Goal: Download file/media: Download file/media

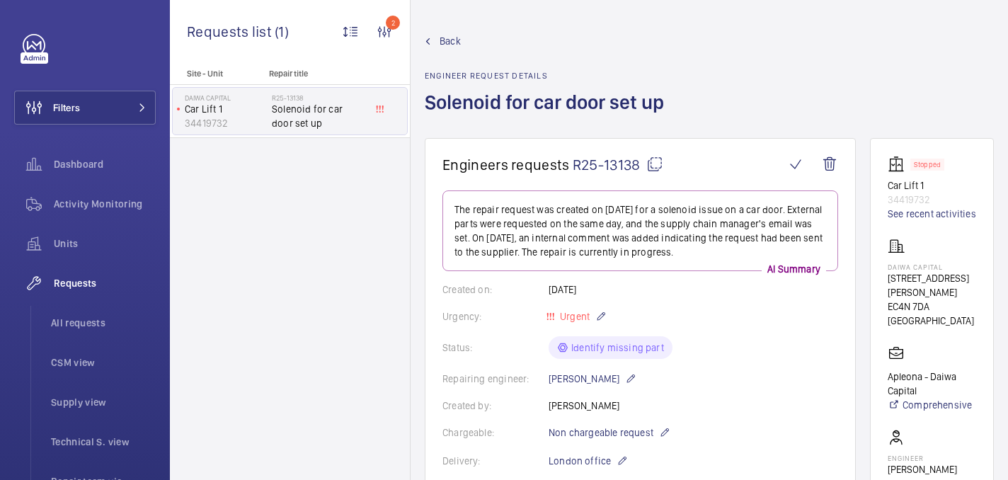
scroll to position [830, 0]
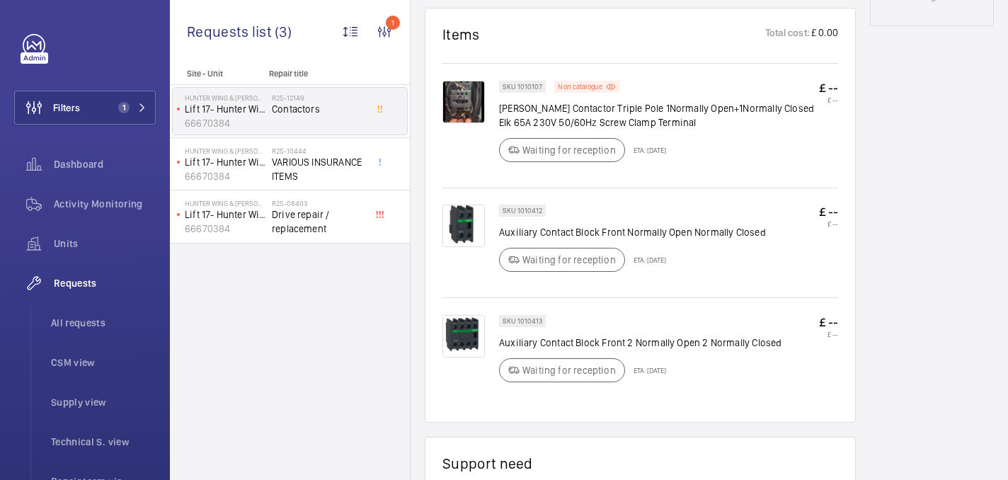
scroll to position [867, 0]
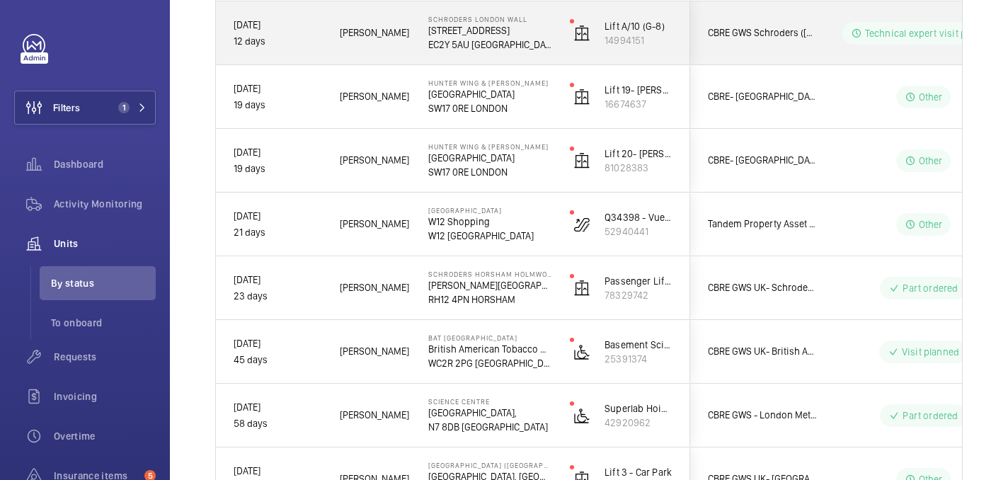
scroll to position [898, 0]
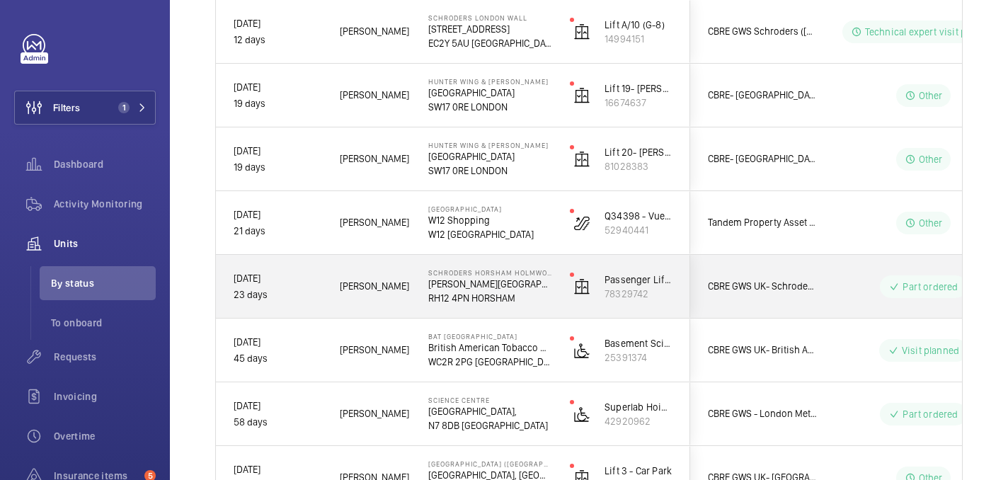
click at [540, 281] on p "Langhurst Wood Road" at bounding box center [489, 284] width 123 height 14
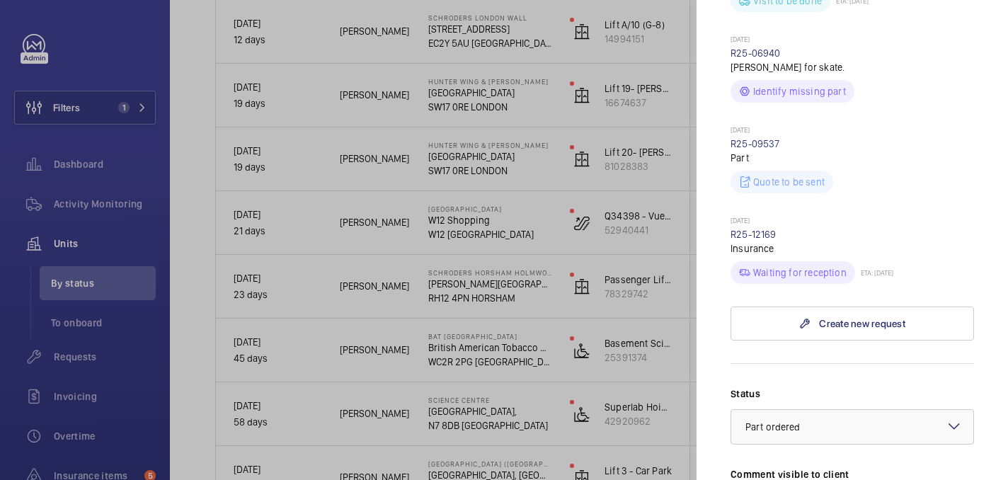
scroll to position [594, 0]
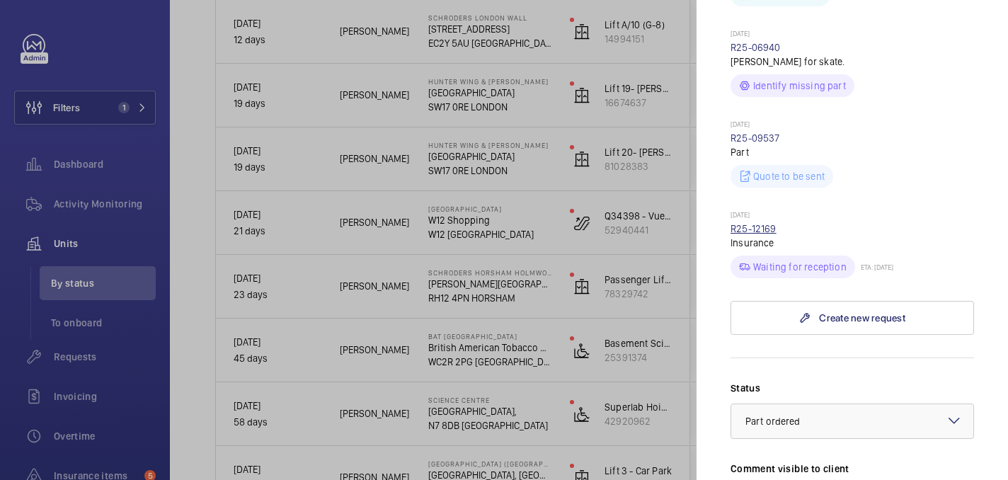
click at [768, 223] on link "R25-12169" at bounding box center [754, 228] width 46 height 11
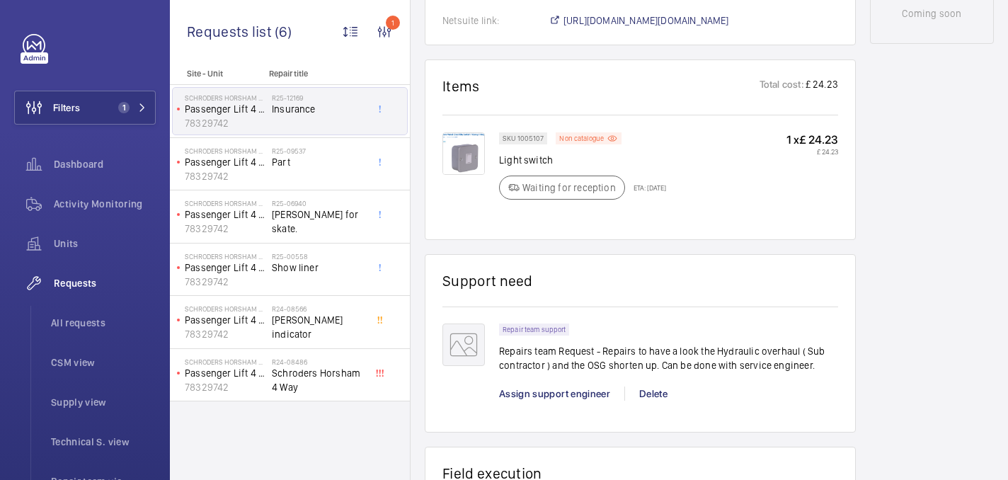
scroll to position [843, 0]
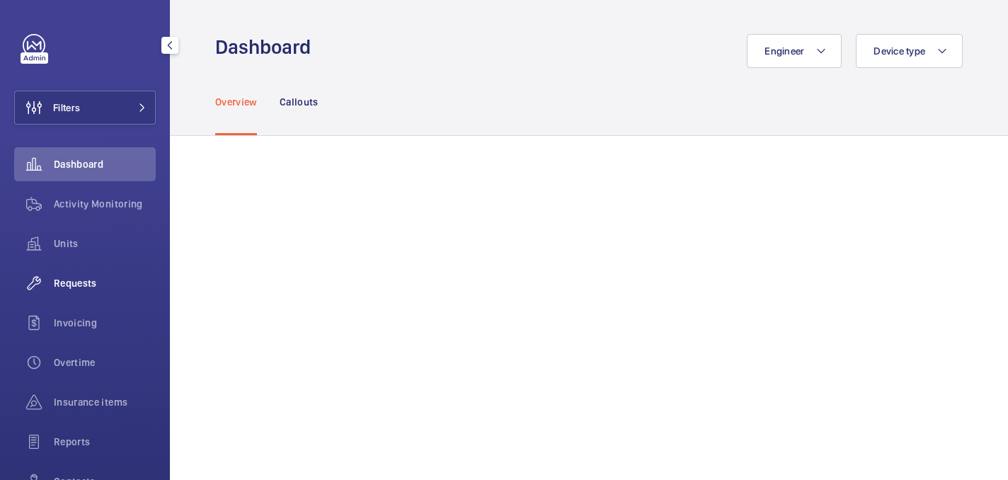
click at [47, 293] on wm-front-icon-button at bounding box center [34, 283] width 40 height 34
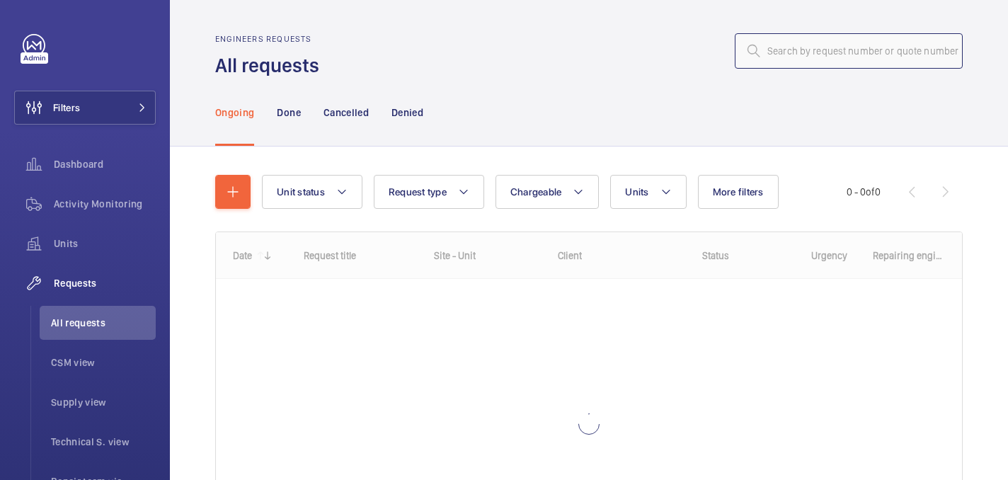
click at [793, 52] on input "text" at bounding box center [849, 50] width 228 height 35
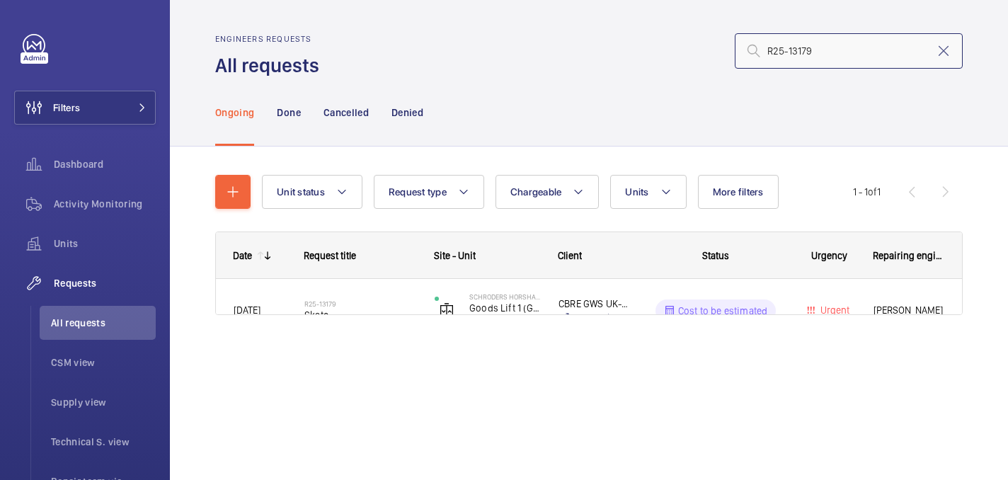
click at [768, 59] on input "R25-13179" at bounding box center [849, 50] width 228 height 35
type input "R25-13179"
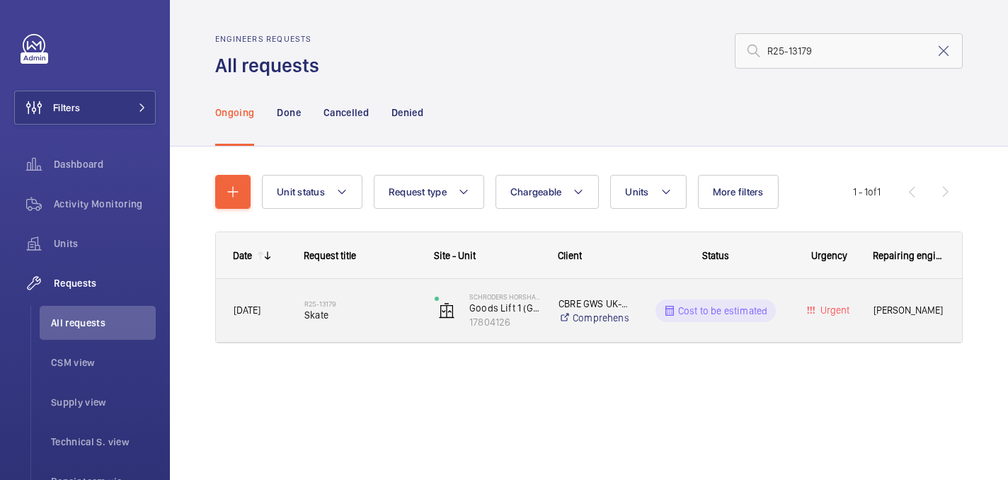
click at [372, 322] on div "R25-13179 Skate" at bounding box center [361, 310] width 112 height 41
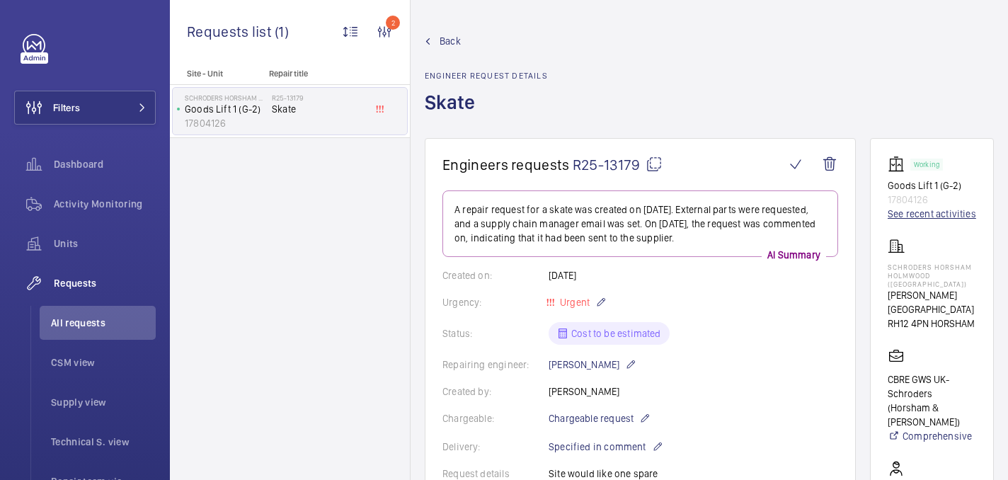
click at [905, 218] on link "See recent activities" at bounding box center [932, 214] width 89 height 14
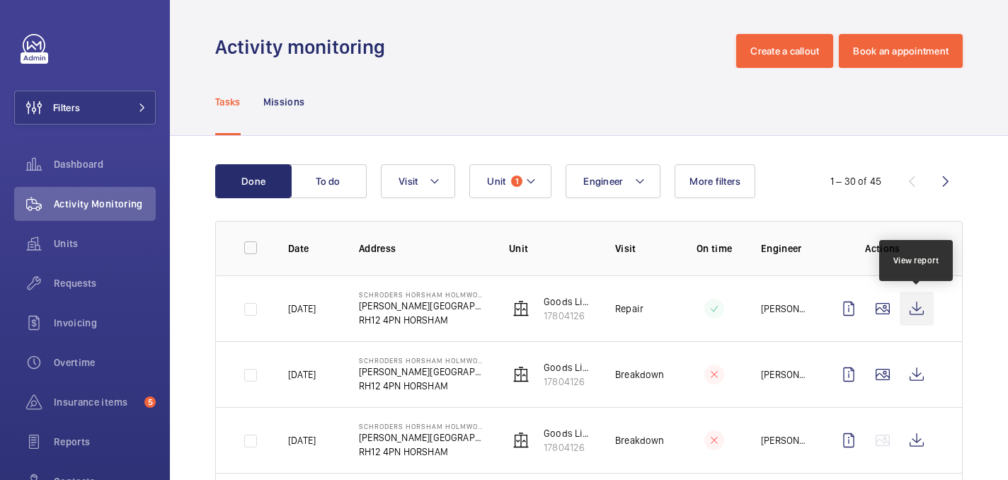
click at [930, 312] on wm-front-icon-button at bounding box center [917, 309] width 34 height 34
click at [483, 317] on p "RH12 4PN HORSHAM" at bounding box center [422, 320] width 127 height 14
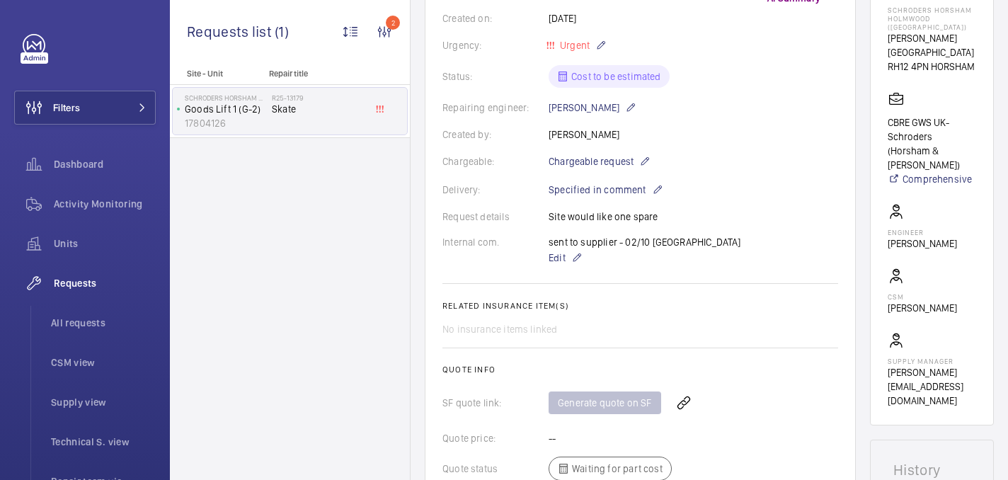
scroll to position [32, 0]
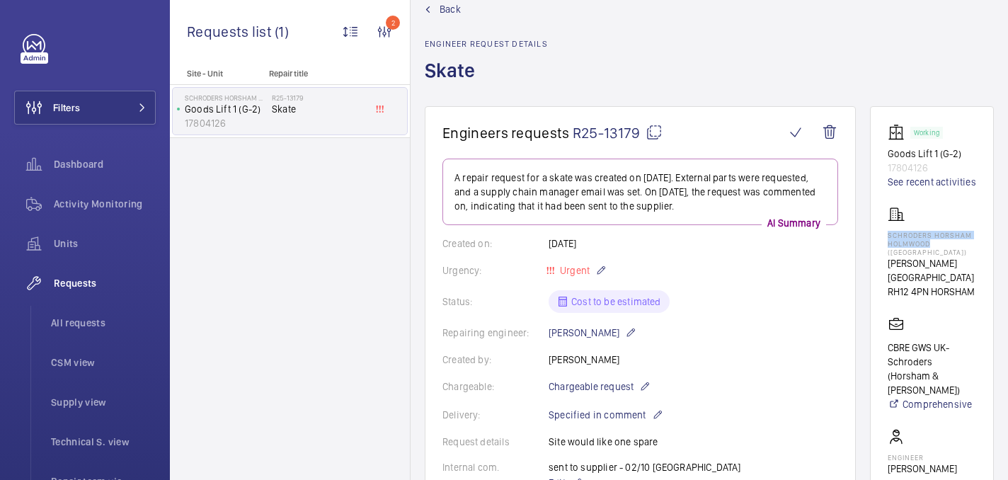
drag, startPoint x: 875, startPoint y: 232, endPoint x: 947, endPoint y: 245, distance: 72.8
click at [947, 245] on wm-front-card "Working Goods Lift 1 (G-2) 17804126 See recent activities Schroders Horsham Hol…" at bounding box center [932, 378] width 124 height 545
copy p "Schroders Horsham Holmwood"
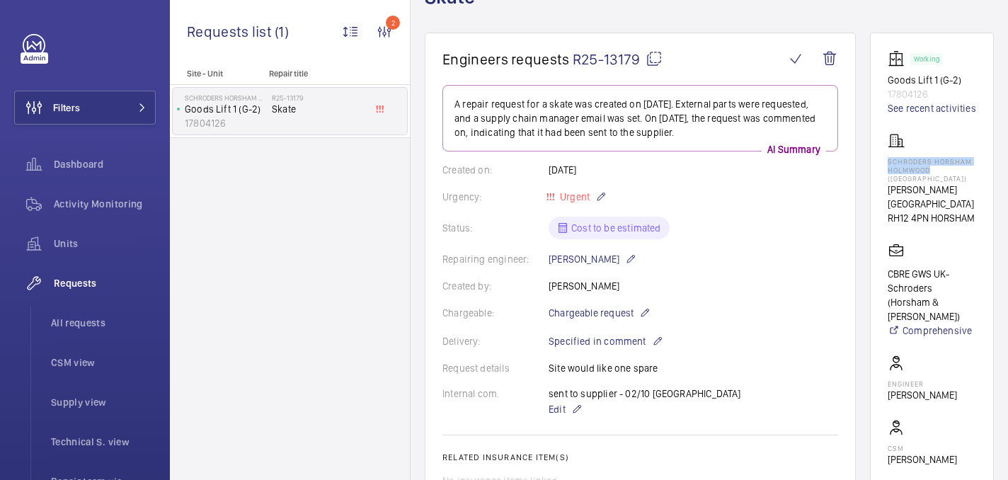
scroll to position [11, 0]
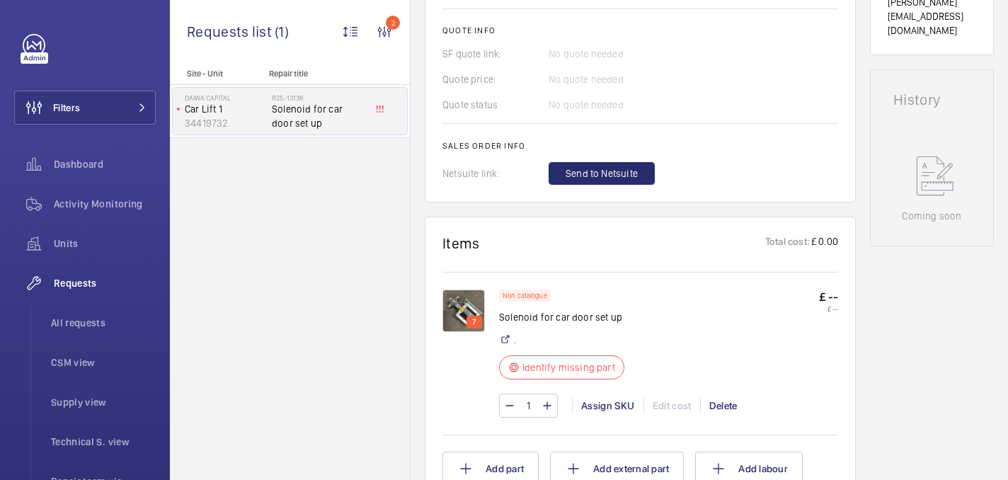
scroll to position [502, 0]
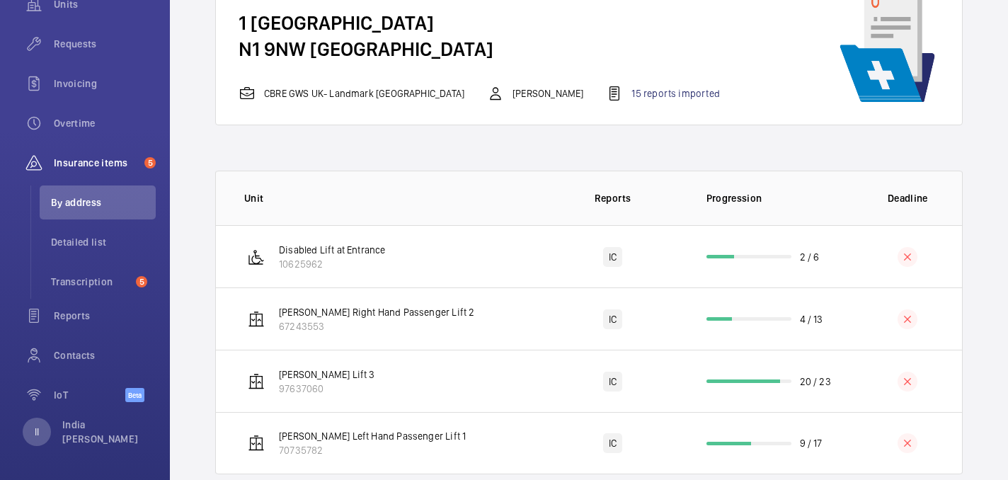
scroll to position [28, 0]
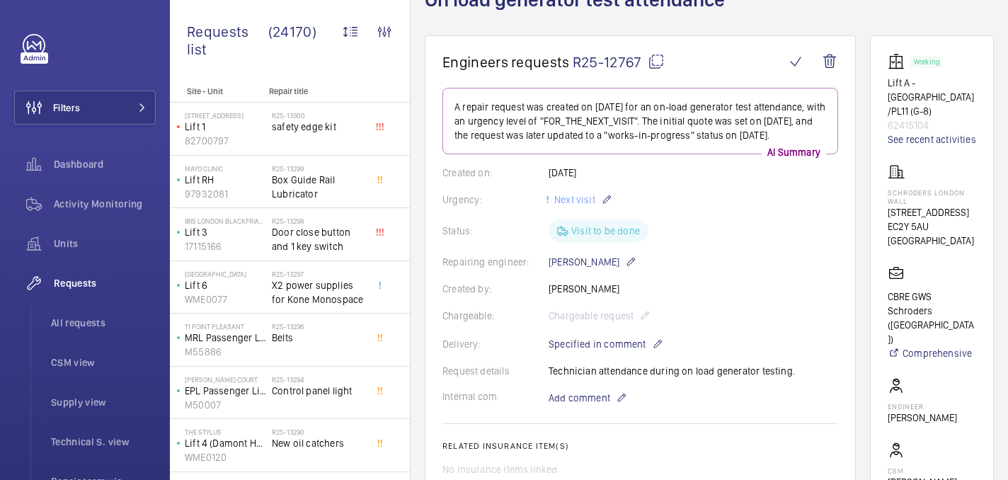
scroll to position [105, 0]
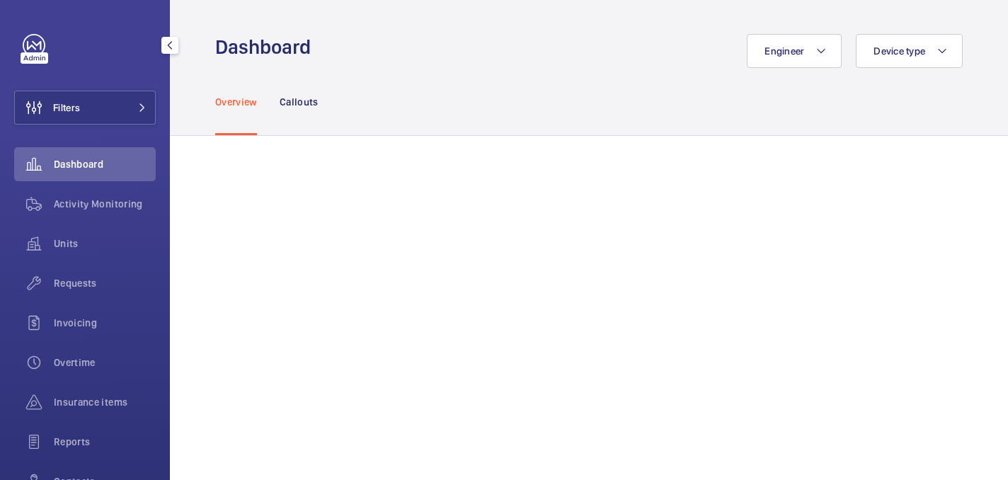
click at [77, 89] on div "Filters Dashboard Activity Monitoring Units Requests Invoicing Overtime Insuran…" at bounding box center [85, 289] width 142 height 510
click at [84, 104] on button "Filters" at bounding box center [85, 108] width 142 height 34
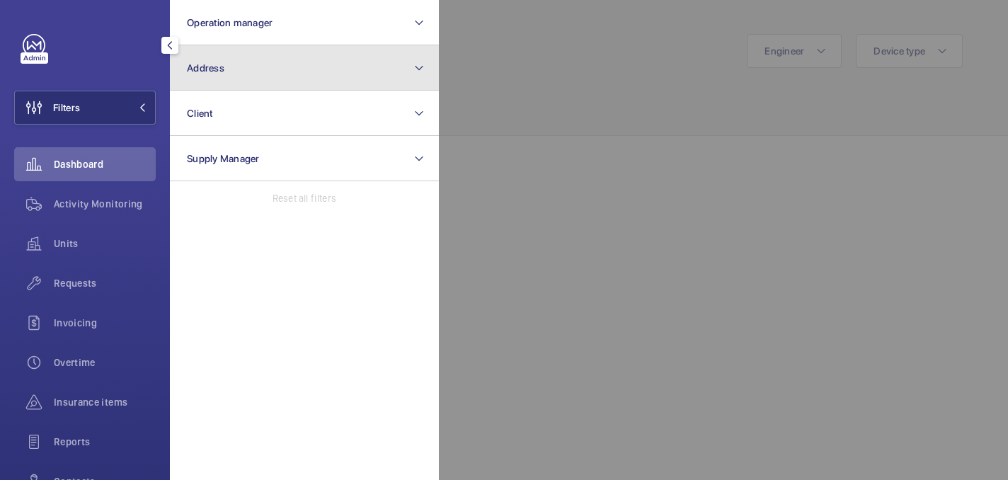
click at [256, 78] on button "Address" at bounding box center [304, 67] width 269 height 45
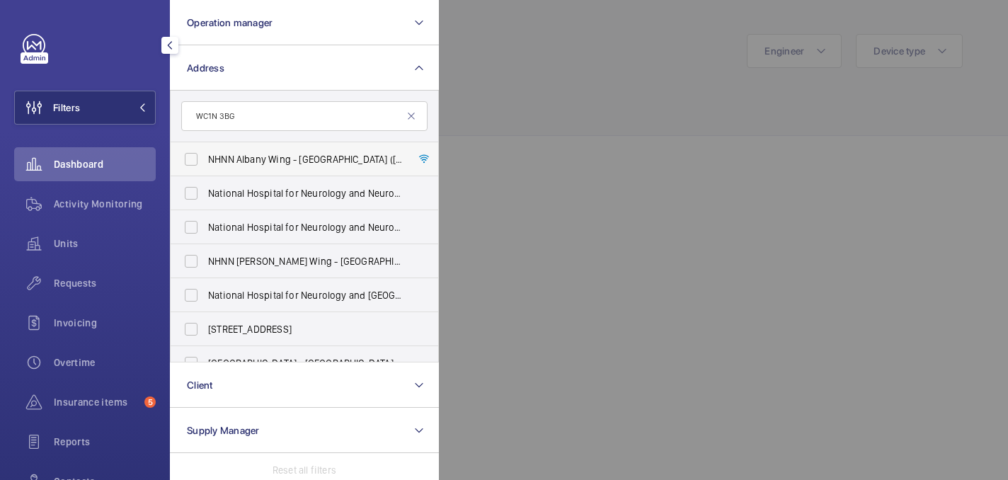
type input "WC1N 3BG"
click at [326, 167] on label "NHNN Albany Wing - [GEOGRAPHIC_DATA] ([STREET_ADDRESS]" at bounding box center [294, 159] width 246 height 34
click at [205, 167] on input "NHNN Albany Wing - [GEOGRAPHIC_DATA] ([STREET_ADDRESS]" at bounding box center [191, 159] width 28 height 28
checkbox input "true"
click at [547, 79] on div at bounding box center [943, 240] width 1008 height 480
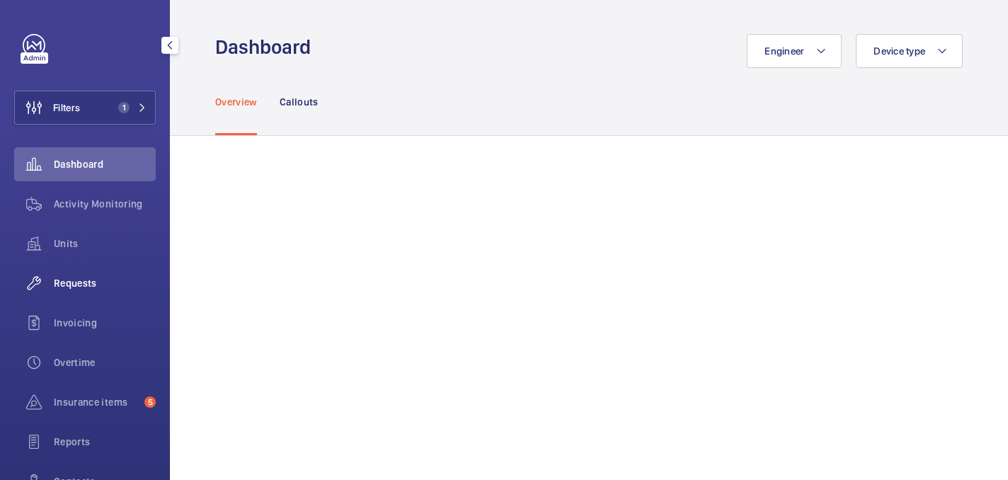
click at [89, 276] on span "Requests" at bounding box center [105, 283] width 102 height 14
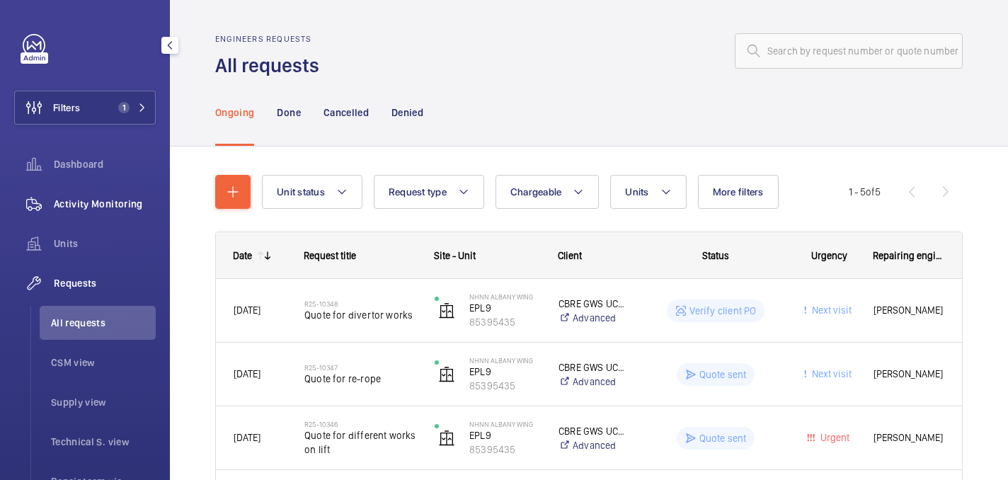
click at [67, 213] on div "Activity Monitoring" at bounding box center [85, 204] width 142 height 34
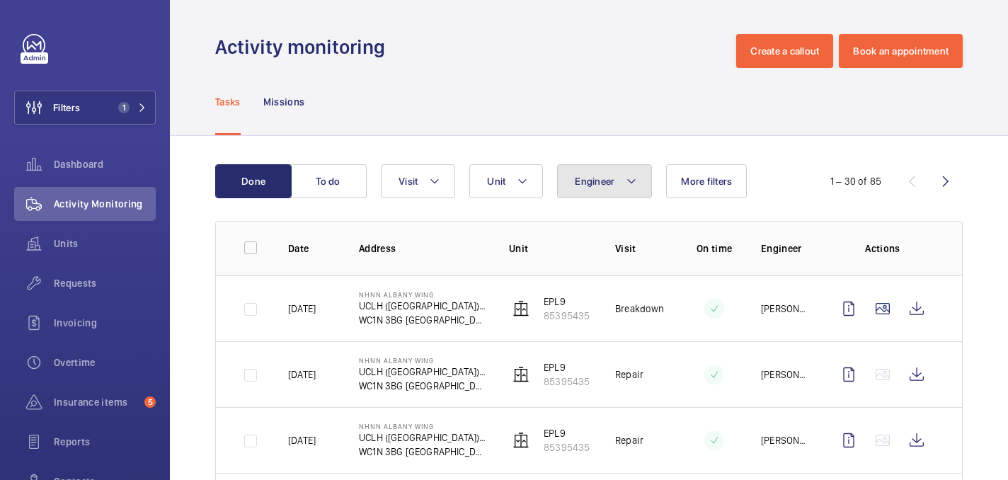
click at [626, 164] on button "Engineer" at bounding box center [604, 181] width 95 height 34
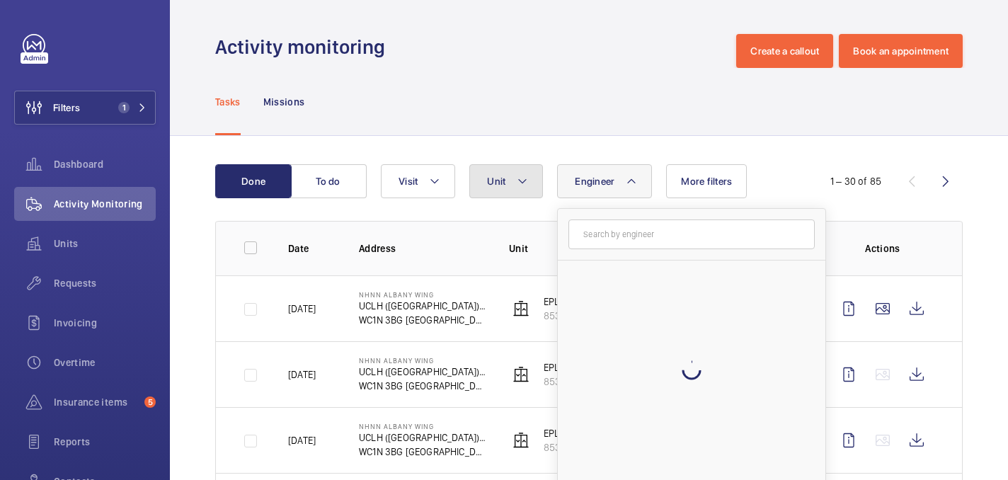
click at [531, 167] on button "Unit" at bounding box center [507, 181] width 74 height 34
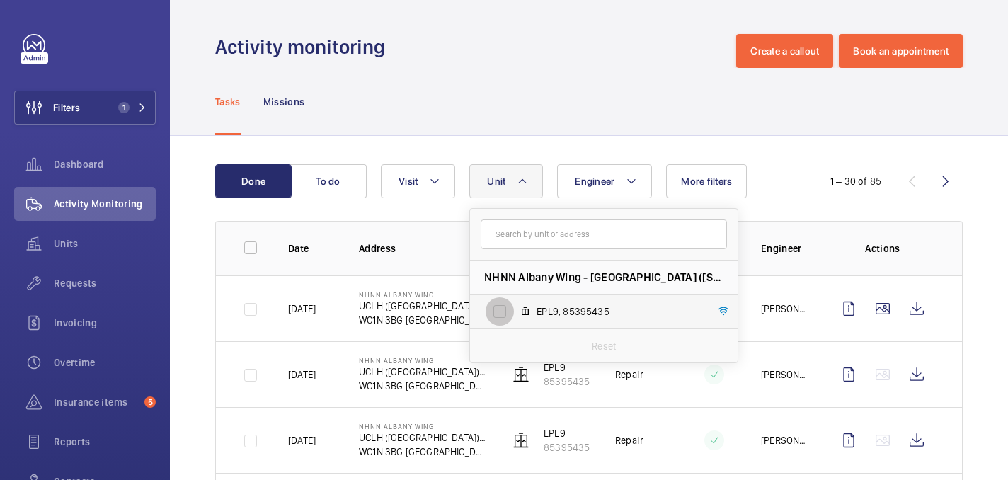
click at [513, 306] on input "EPL9, 85395435" at bounding box center [500, 311] width 28 height 28
checkbox input "true"
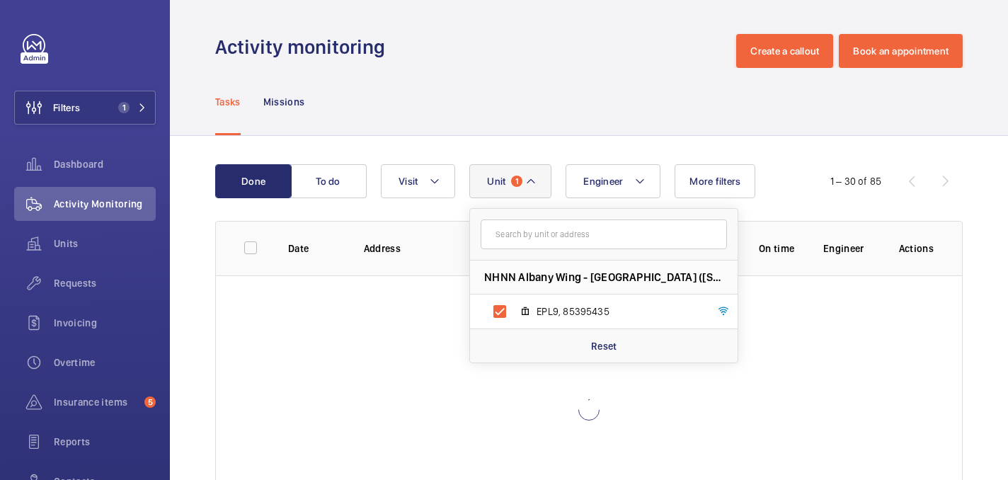
click at [531, 101] on div "Tasks Missions" at bounding box center [589, 101] width 748 height 67
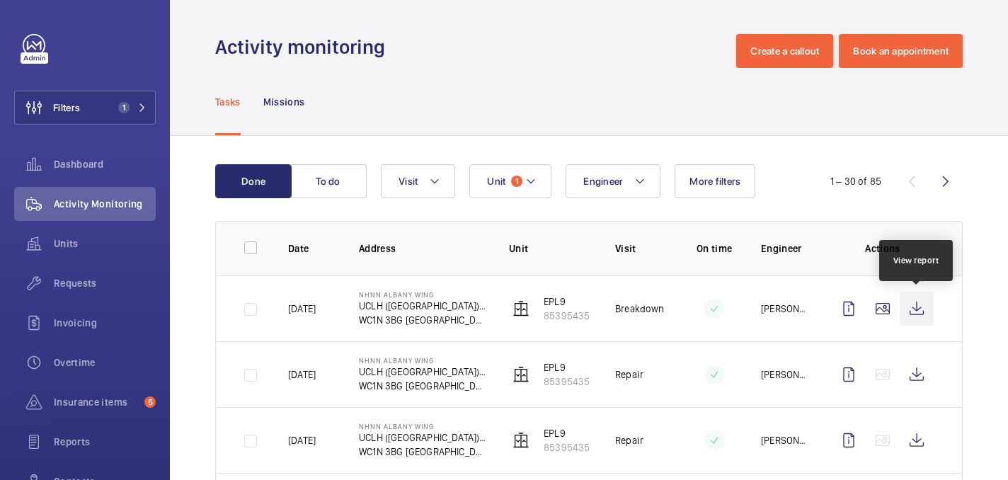
click at [926, 314] on wm-front-icon-button at bounding box center [917, 309] width 34 height 34
